Goal: Use online tool/utility: Utilize a website feature to perform a specific function

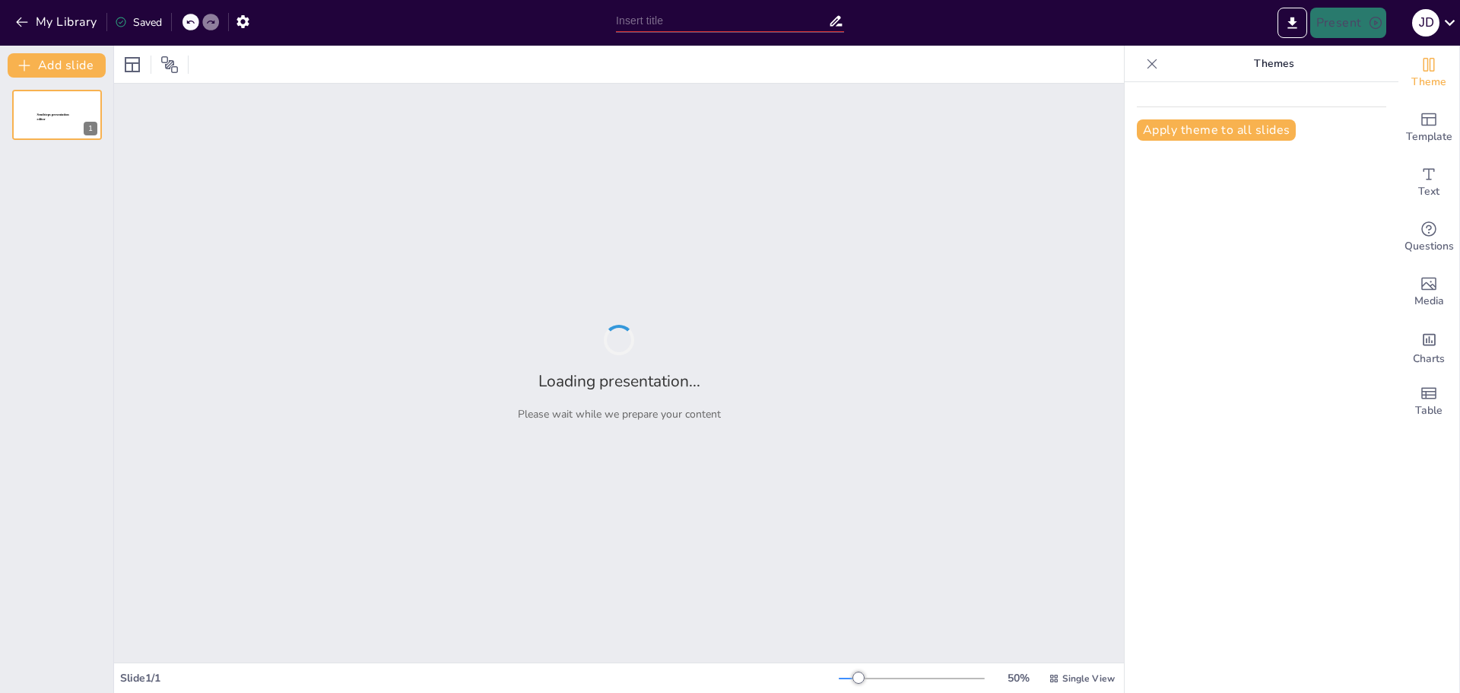
type input "La Biodiversidad del Amazonas: Un Tesoro Natural"
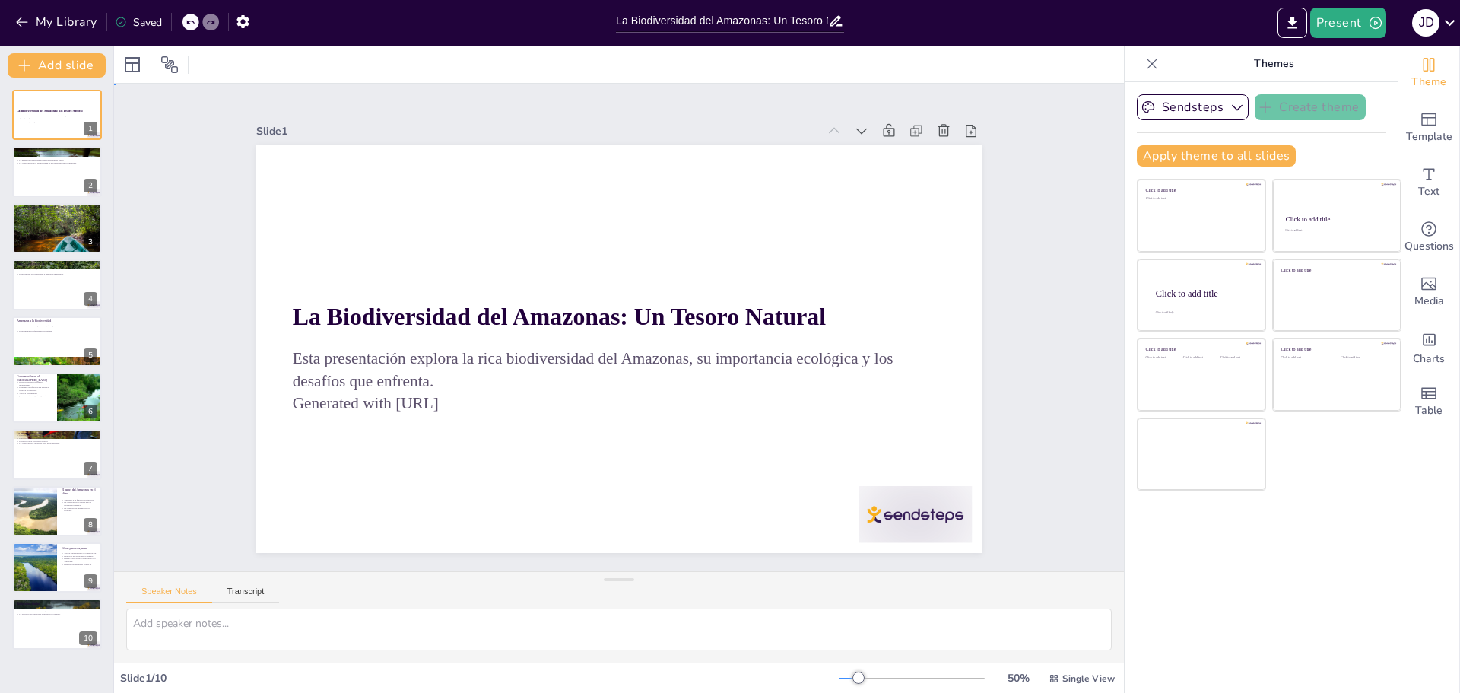
click at [1074, 119] on div "Slide 1 La Biodiversidad del Amazonas: Un Tesoro Natural Esta presentación expl…" at bounding box center [619, 327] width 1038 height 1077
click at [20, 27] on icon "button" at bounding box center [21, 21] width 15 height 15
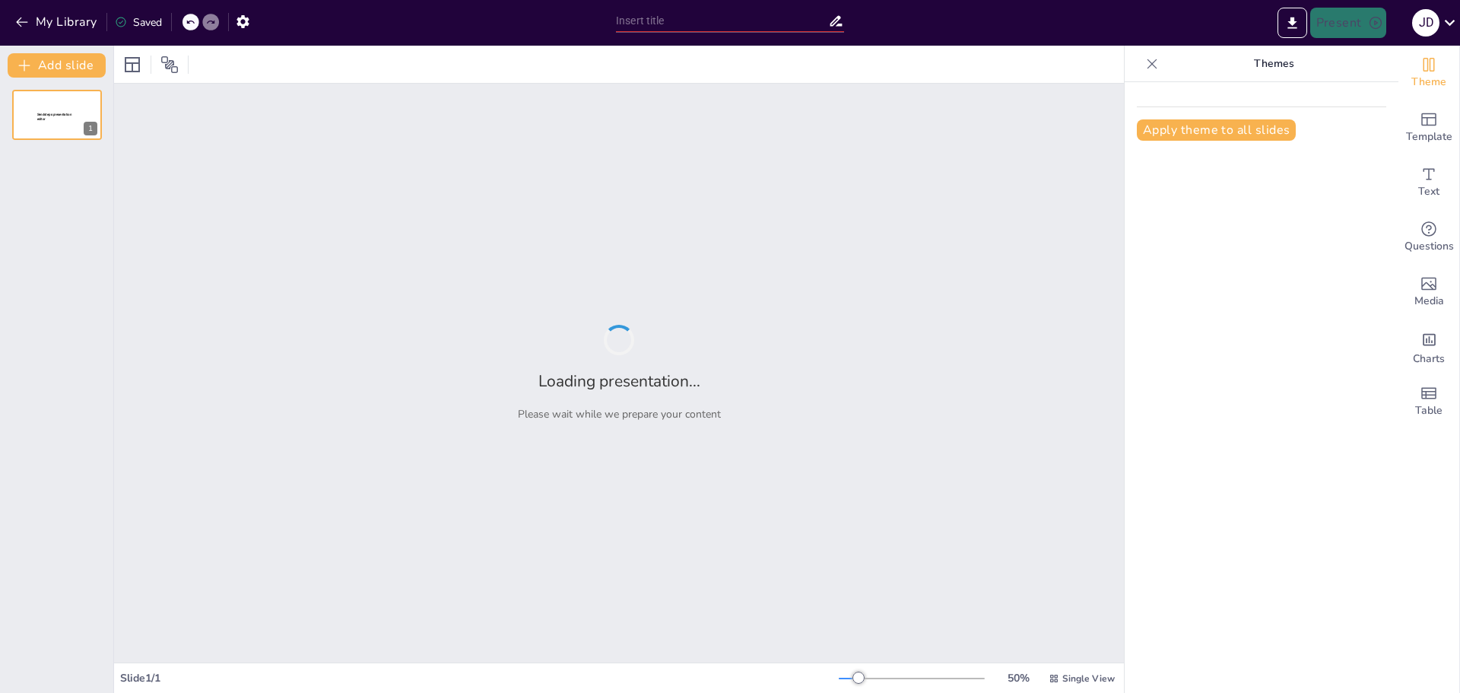
type input "Introducción al Cyberbuying: Estrategias y Tendencias"
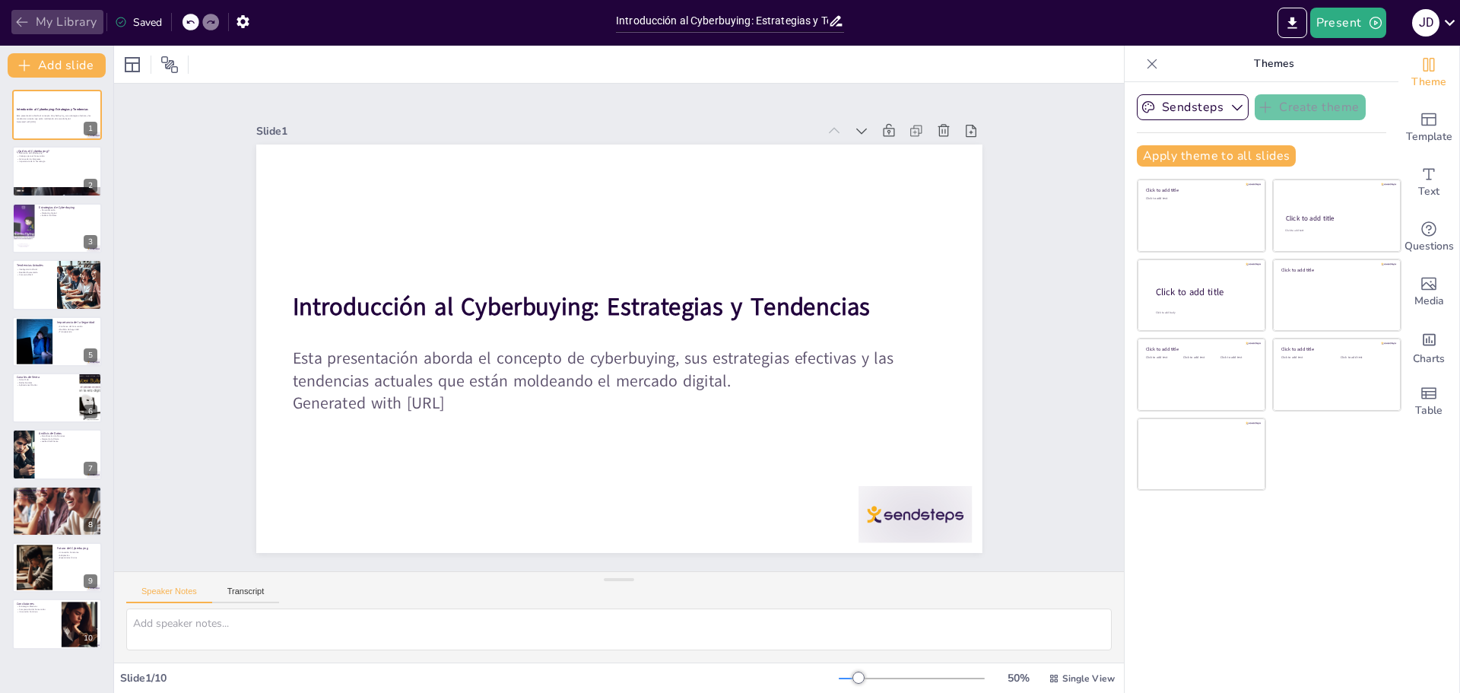
click at [33, 22] on button "My Library" at bounding box center [57, 22] width 92 height 24
